Goal: Task Accomplishment & Management: Use online tool/utility

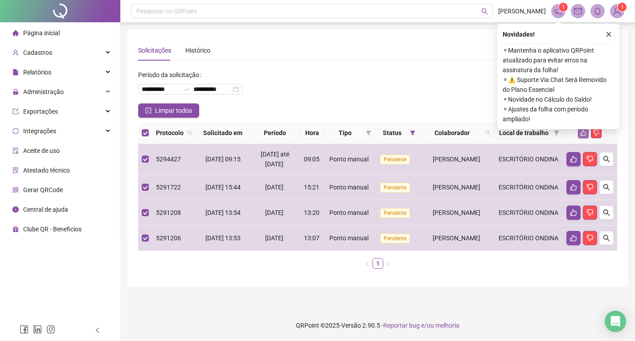
click at [581, 138] on button "button" at bounding box center [583, 132] width 11 height 11
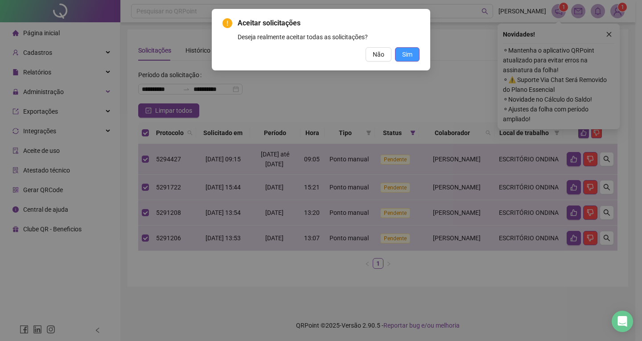
click at [406, 59] on button "Sim" at bounding box center [407, 54] width 25 height 14
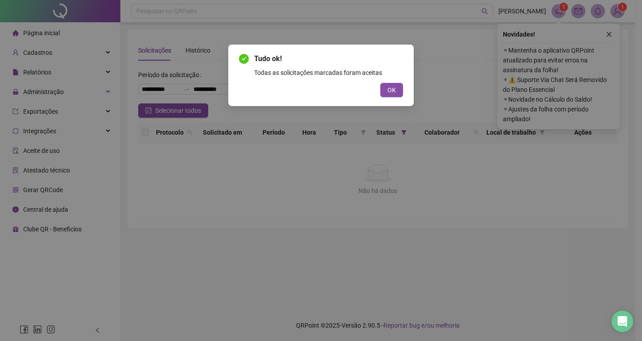
drag, startPoint x: 393, startPoint y: 92, endPoint x: 192, endPoint y: 118, distance: 202.5
click at [393, 92] on span "OK" at bounding box center [391, 90] width 8 height 10
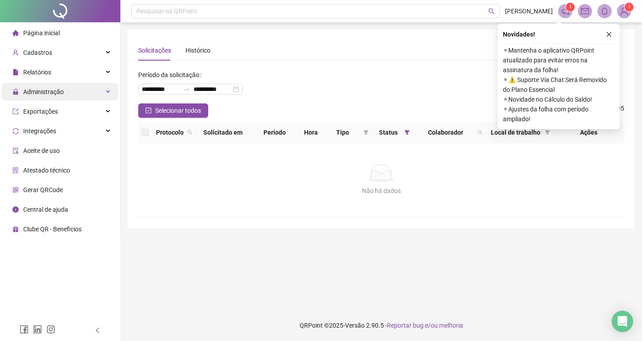
click at [40, 92] on span "Administração" at bounding box center [43, 91] width 41 height 7
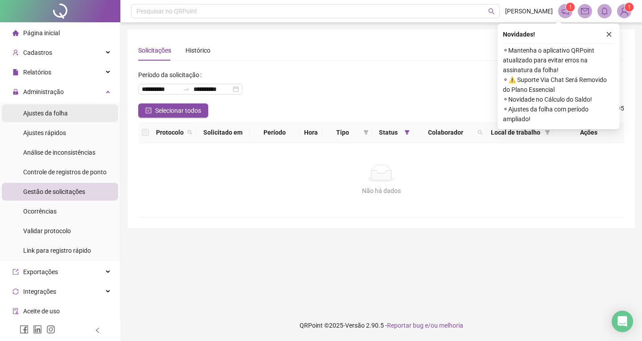
click at [52, 117] on span "Ajustes da folha" at bounding box center [45, 113] width 45 height 7
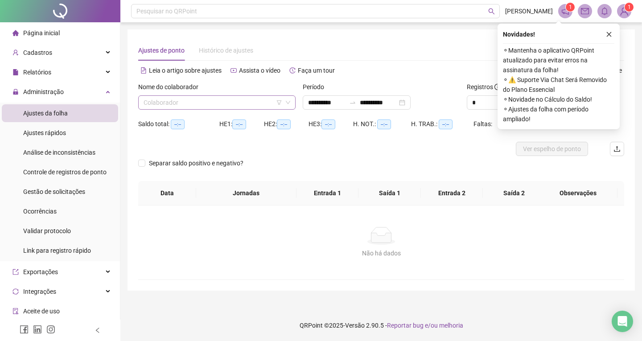
click at [199, 102] on input "search" at bounding box center [212, 102] width 139 height 13
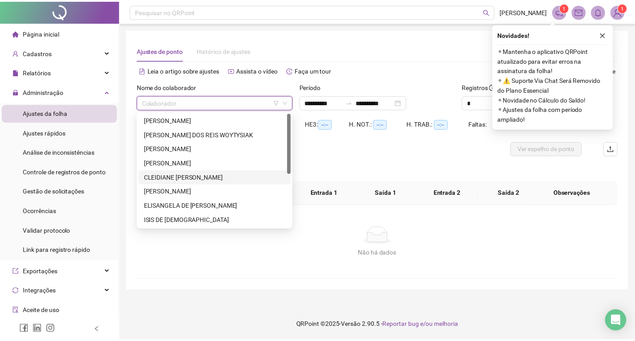
scroll to position [100, 0]
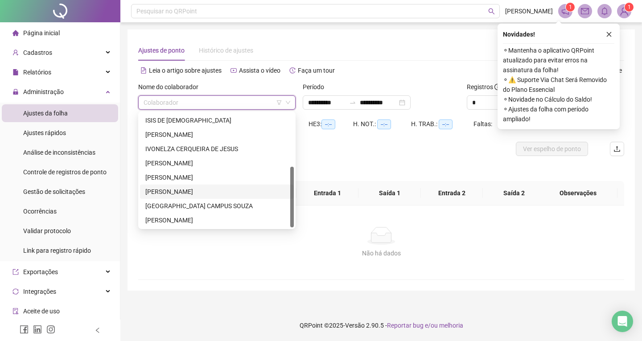
click at [186, 189] on div "[PERSON_NAME]" at bounding box center [216, 192] width 143 height 10
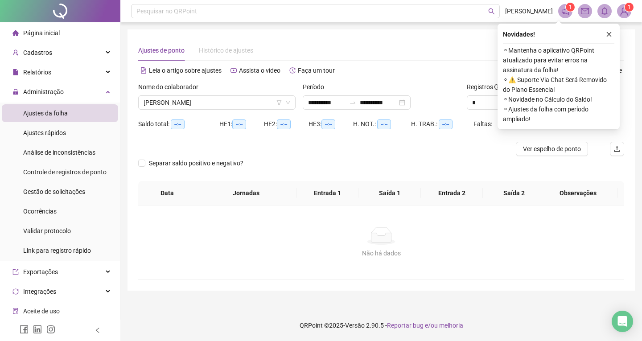
click at [601, 41] on div "Novidades ! ⚬ Mantenha o aplicativo QRPoint atualizado para evitar erros na ass…" at bounding box center [558, 77] width 122 height 106
click at [607, 37] on button "button" at bounding box center [608, 34] width 11 height 11
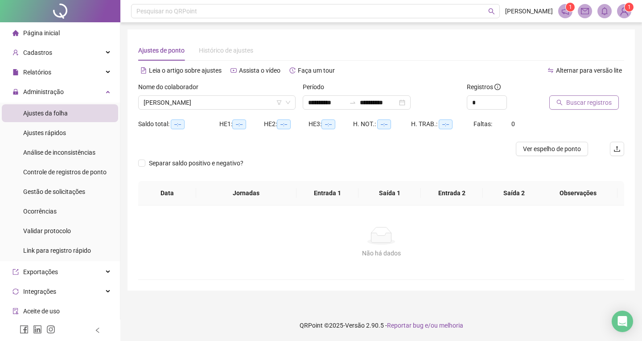
click at [598, 98] on span "Buscar registros" at bounding box center [588, 103] width 45 height 10
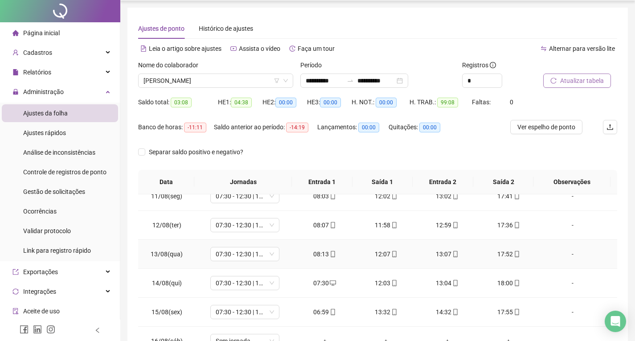
scroll to position [0, 0]
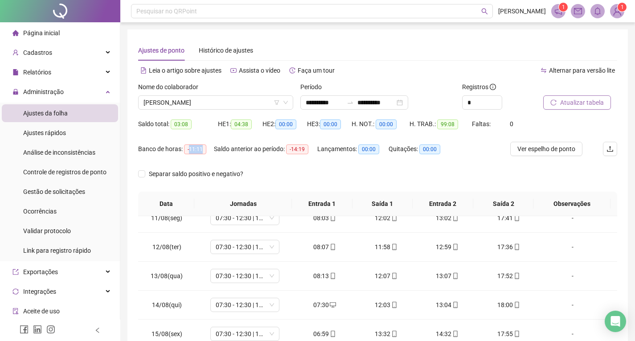
drag, startPoint x: 198, startPoint y: 151, endPoint x: 263, endPoint y: 162, distance: 66.5
click at [212, 150] on div "Banco de horas: -11:11" at bounding box center [176, 149] width 76 height 10
click at [296, 167] on div "Separar saldo positivo e negativo?" at bounding box center [377, 179] width 479 height 25
click at [415, 71] on div "Alternar para versão lite" at bounding box center [498, 70] width 240 height 14
click at [344, 88] on div "Período" at bounding box center [377, 88] width 155 height 13
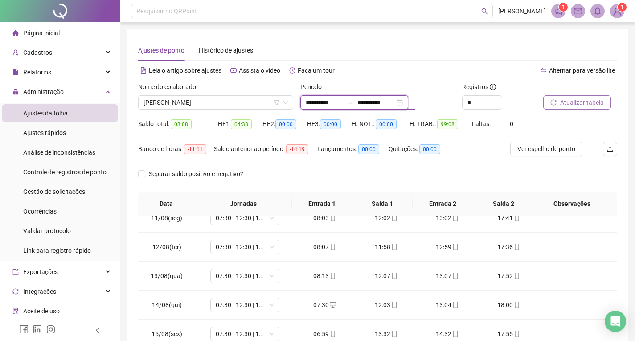
click at [382, 98] on input "**********" at bounding box center [375, 103] width 37 height 10
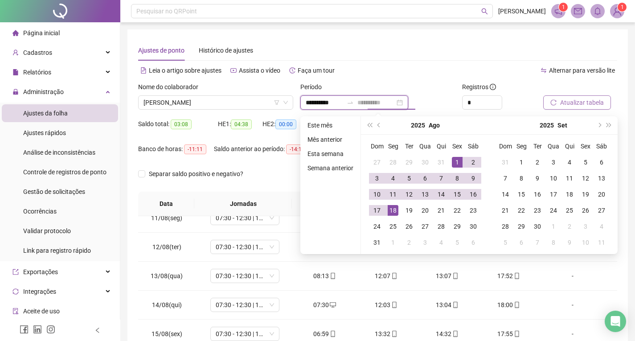
type input "**********"
click at [392, 209] on div "18" at bounding box center [393, 210] width 11 height 11
type input "**********"
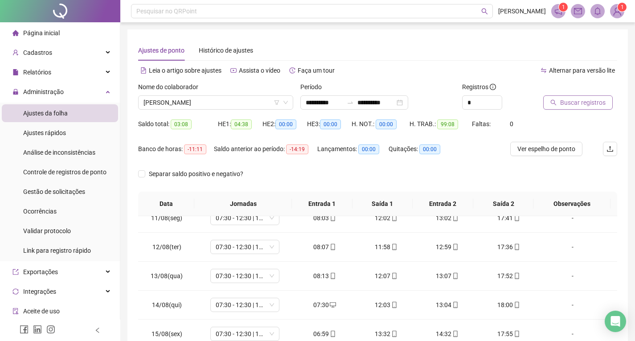
click at [563, 107] on span "Buscar registros" at bounding box center [582, 103] width 45 height 10
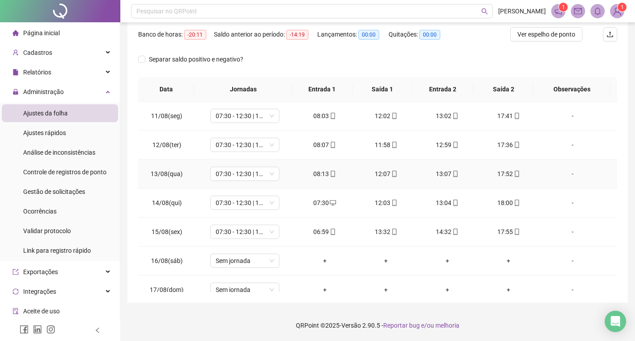
scroll to position [331, 0]
